Goal: Information Seeking & Learning: Find specific fact

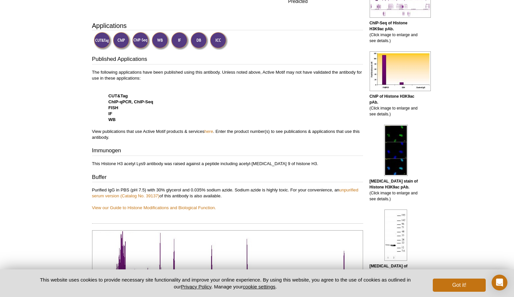
scroll to position [250, 0]
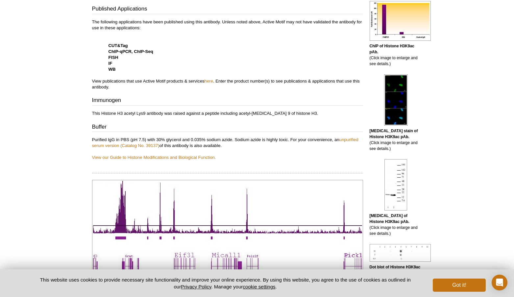
click at [128, 50] on strong "ChIP-qPCR, ChIP-Seq" at bounding box center [131, 51] width 45 height 5
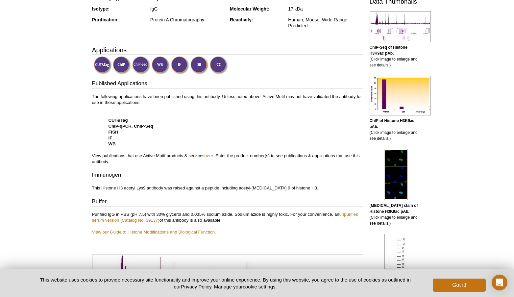
scroll to position [107, 0]
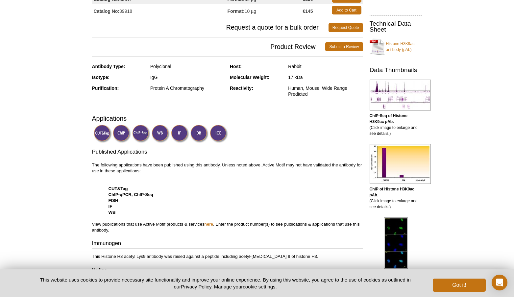
click at [140, 130] on img at bounding box center [141, 134] width 18 height 18
click at [139, 131] on img at bounding box center [141, 134] width 18 height 18
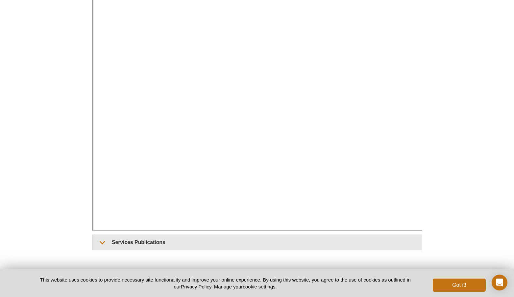
scroll to position [261, 0]
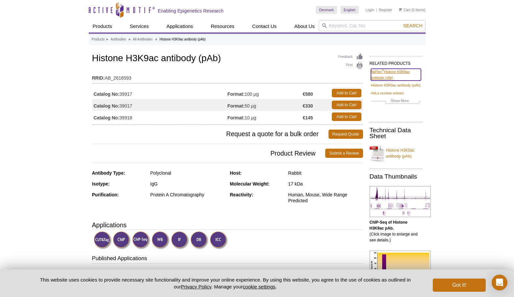
click at [384, 76] on link "AbFlex ® Histone H3K9ac antibody (rAb)" at bounding box center [396, 75] width 50 height 12
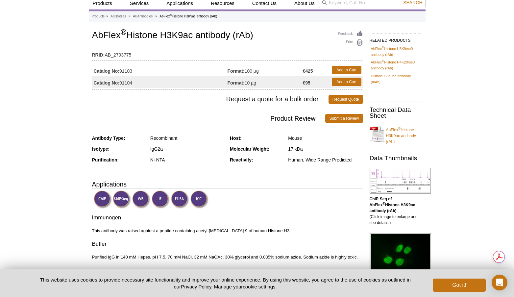
scroll to position [11, 0]
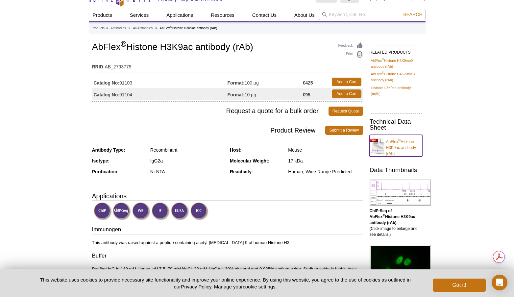
click at [396, 147] on link "AbFlex ® Histone H3K9ac antibody (rAb)" at bounding box center [396, 146] width 53 height 22
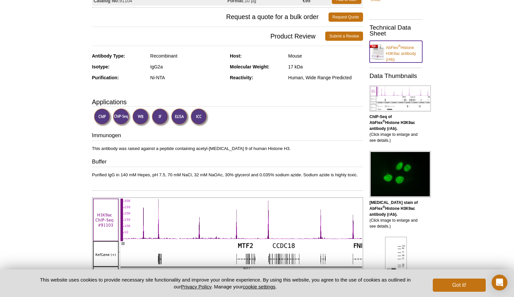
scroll to position [0, 0]
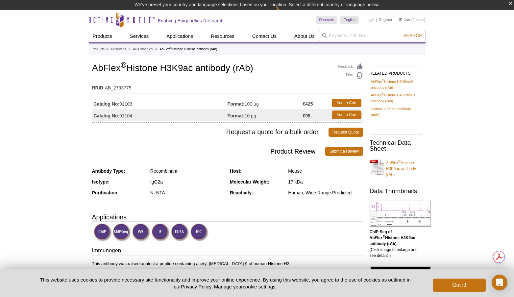
click at [125, 104] on td "Catalog No: 91103" at bounding box center [159, 103] width 135 height 12
drag, startPoint x: 125, startPoint y: 104, endPoint x: 139, endPoint y: 102, distance: 14.2
click at [125, 104] on td "Catalog No: 91103" at bounding box center [159, 103] width 135 height 12
copy td "91103"
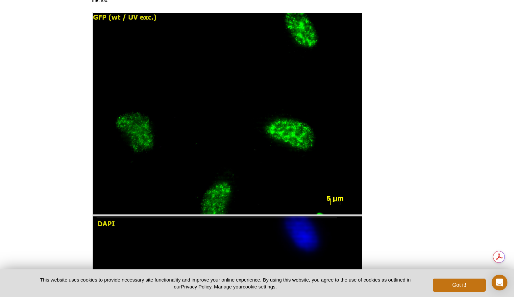
scroll to position [866, 0]
